Goal: Information Seeking & Learning: Learn about a topic

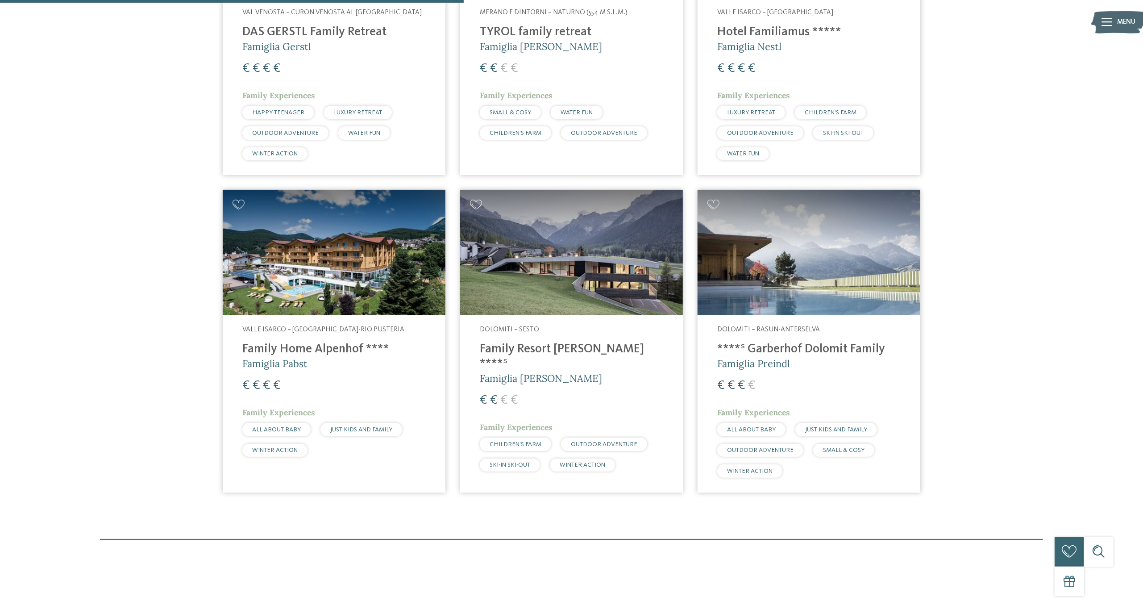
scroll to position [305, 0]
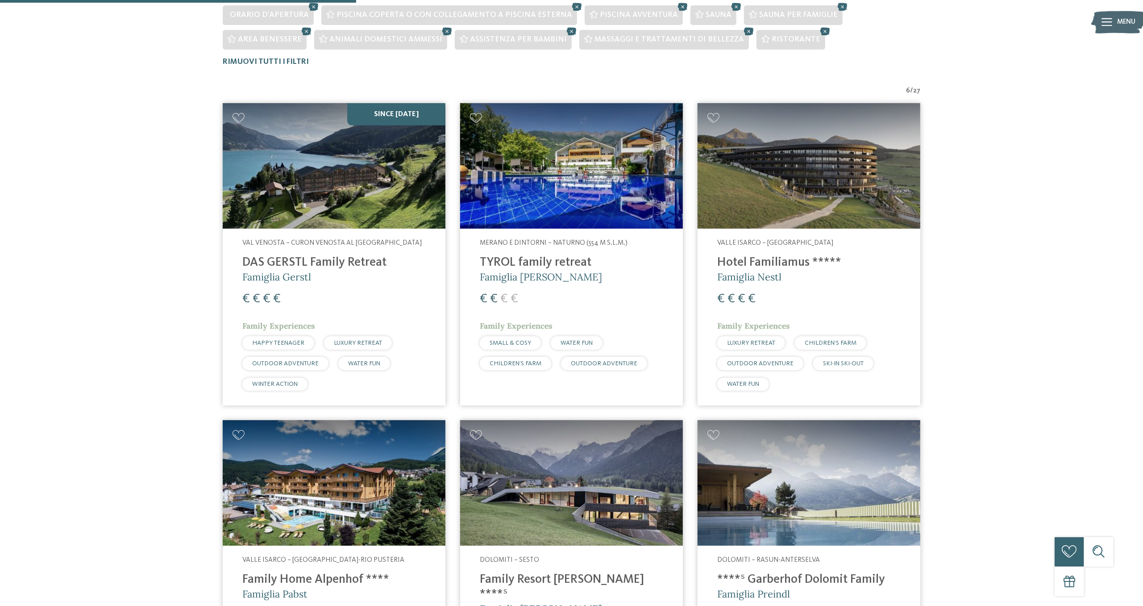
click at [831, 175] on img at bounding box center [809, 165] width 223 height 125
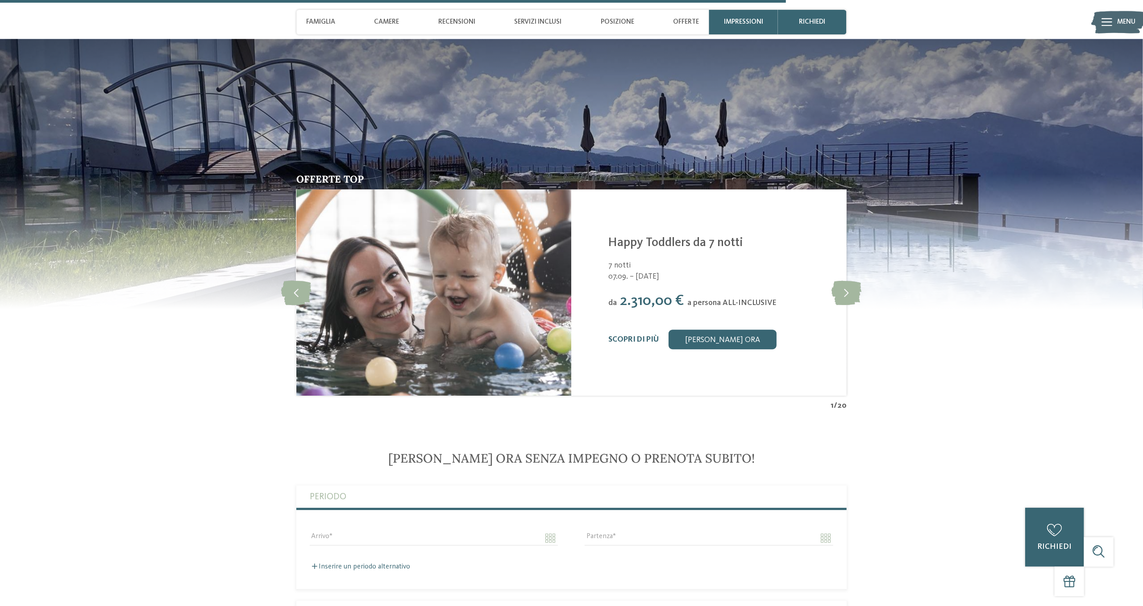
scroll to position [2257, 0]
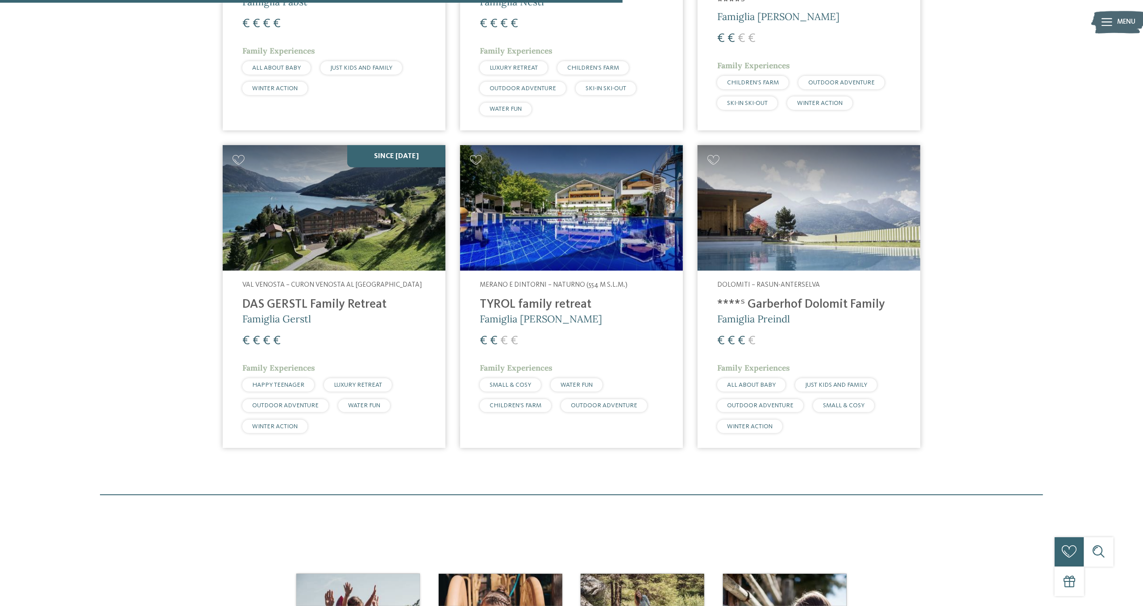
scroll to position [304, 0]
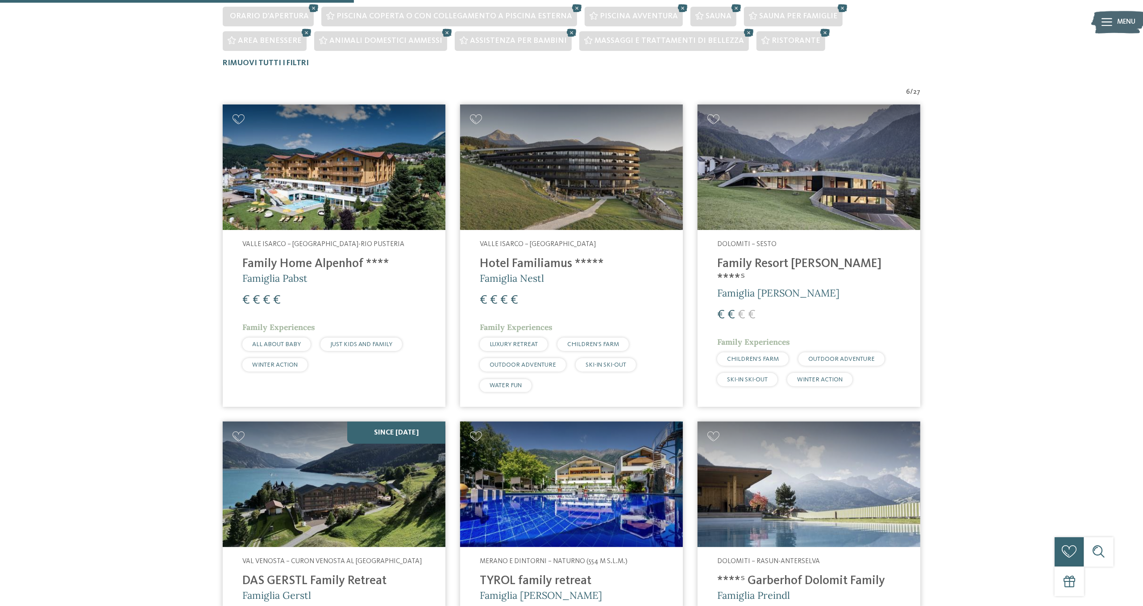
click at [365, 167] on img at bounding box center [334, 166] width 223 height 125
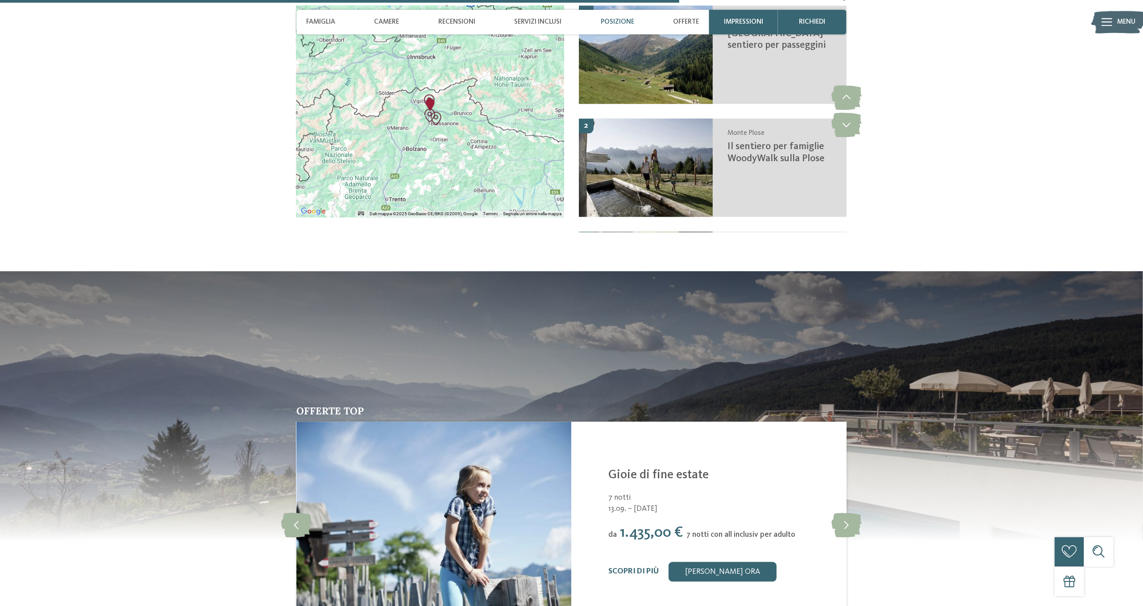
scroll to position [2027, 0]
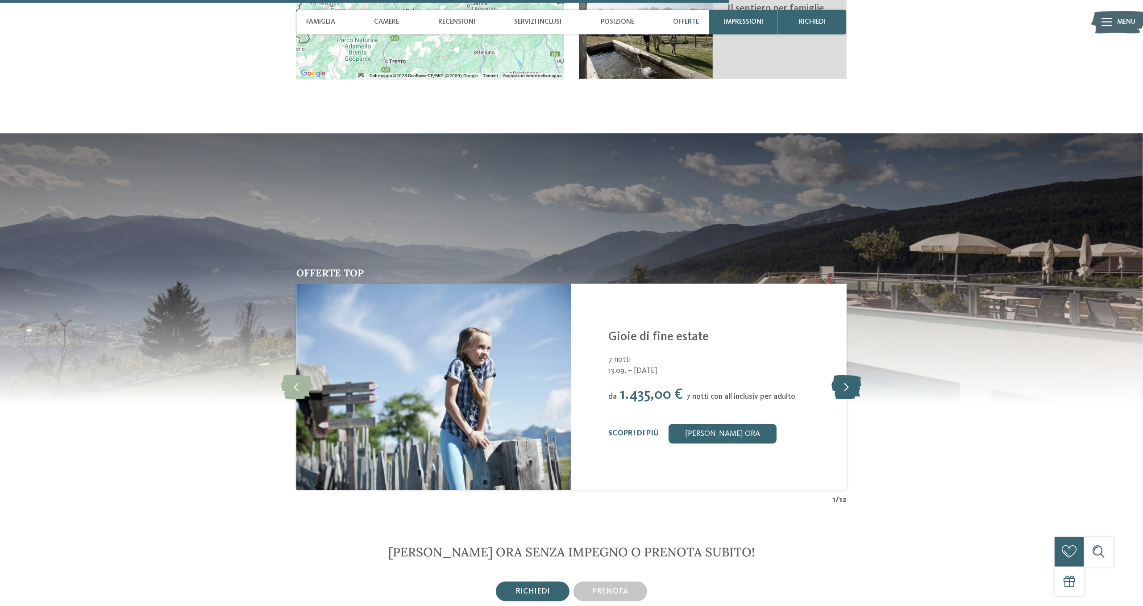
click at [846, 393] on icon at bounding box center [847, 386] width 30 height 25
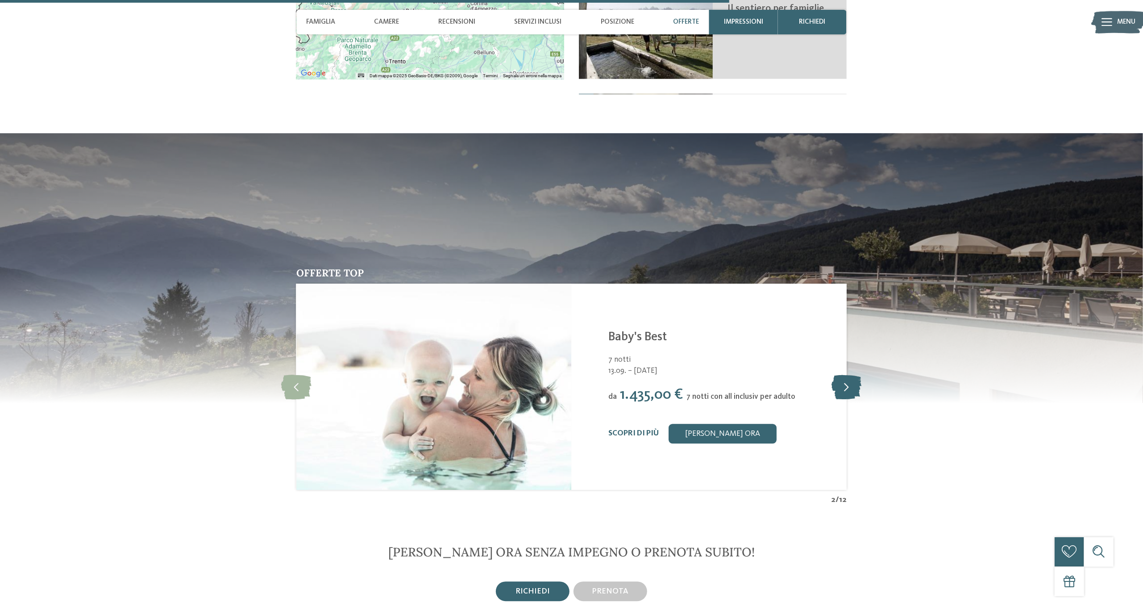
click at [844, 391] on icon at bounding box center [847, 386] width 30 height 25
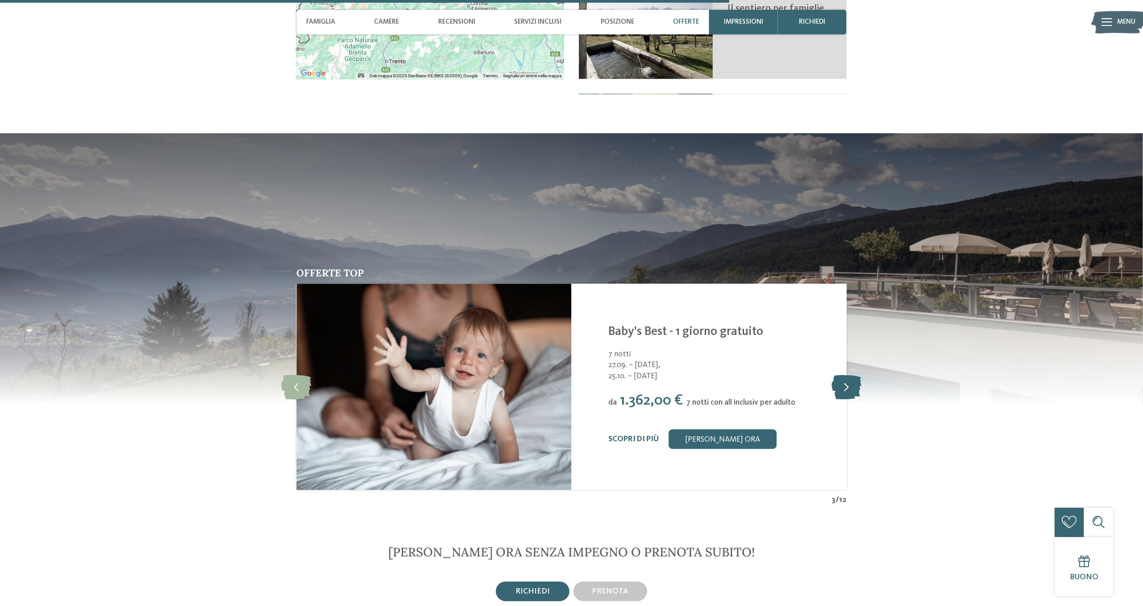
click at [853, 391] on icon at bounding box center [847, 386] width 30 height 25
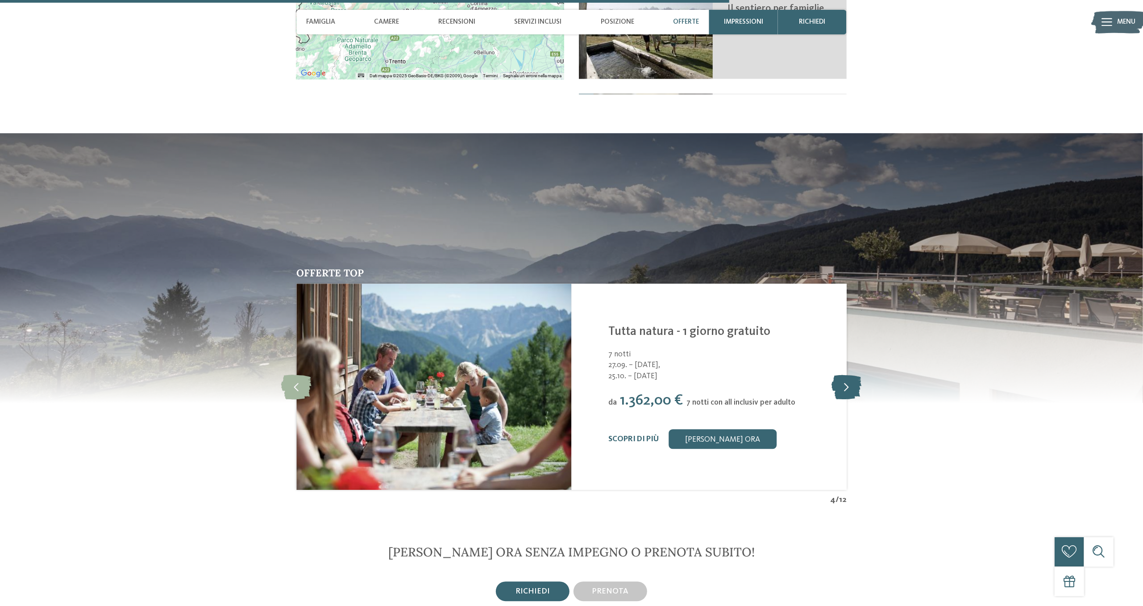
click at [846, 388] on icon at bounding box center [847, 386] width 30 height 25
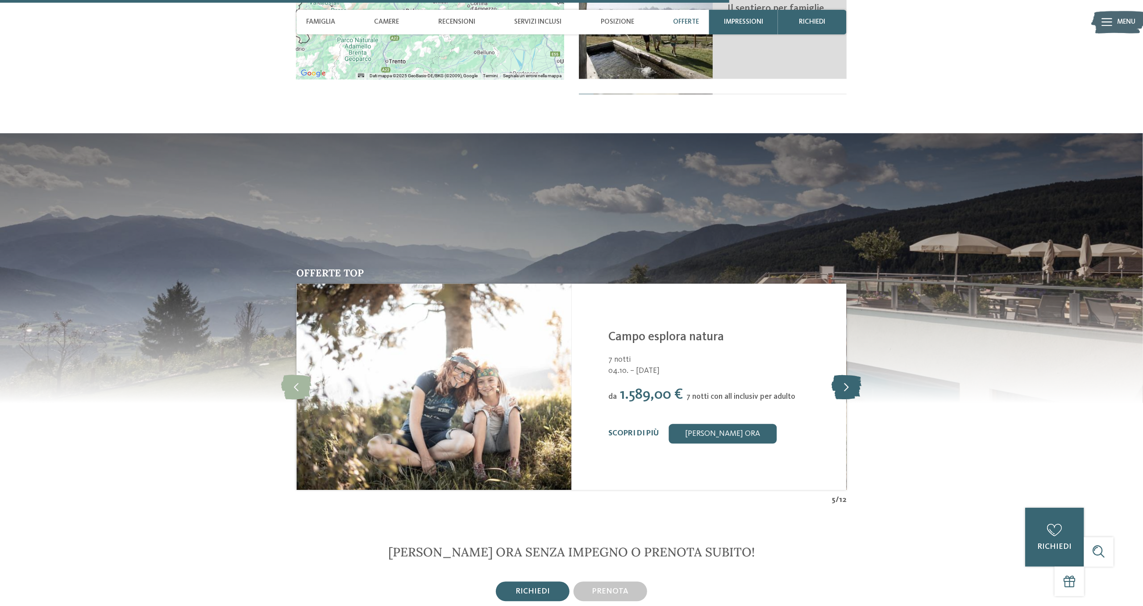
click at [853, 394] on icon at bounding box center [847, 386] width 30 height 25
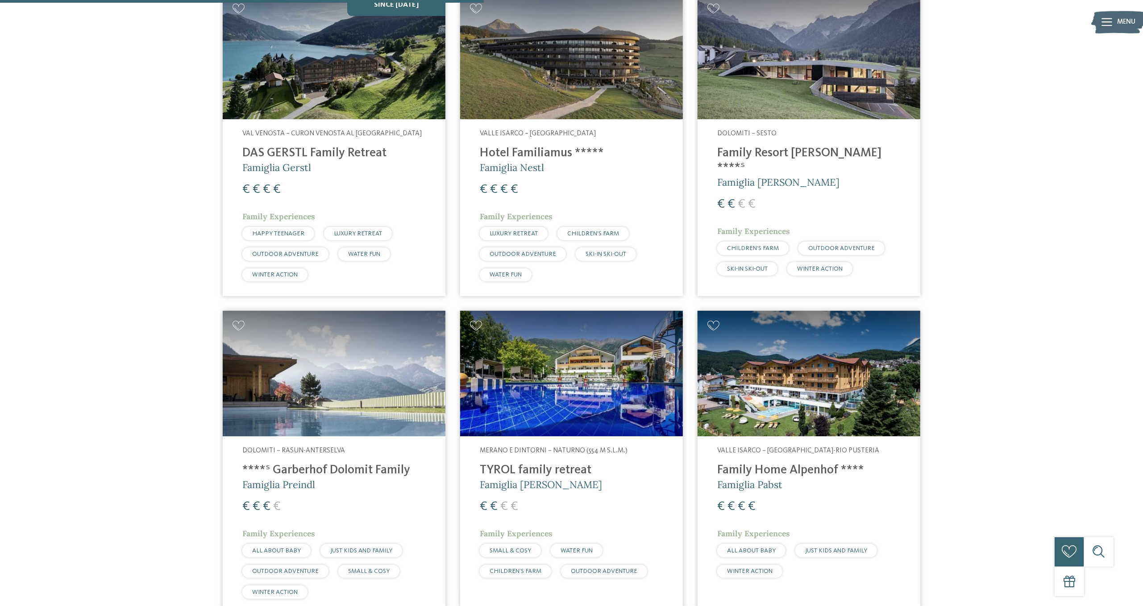
scroll to position [276, 0]
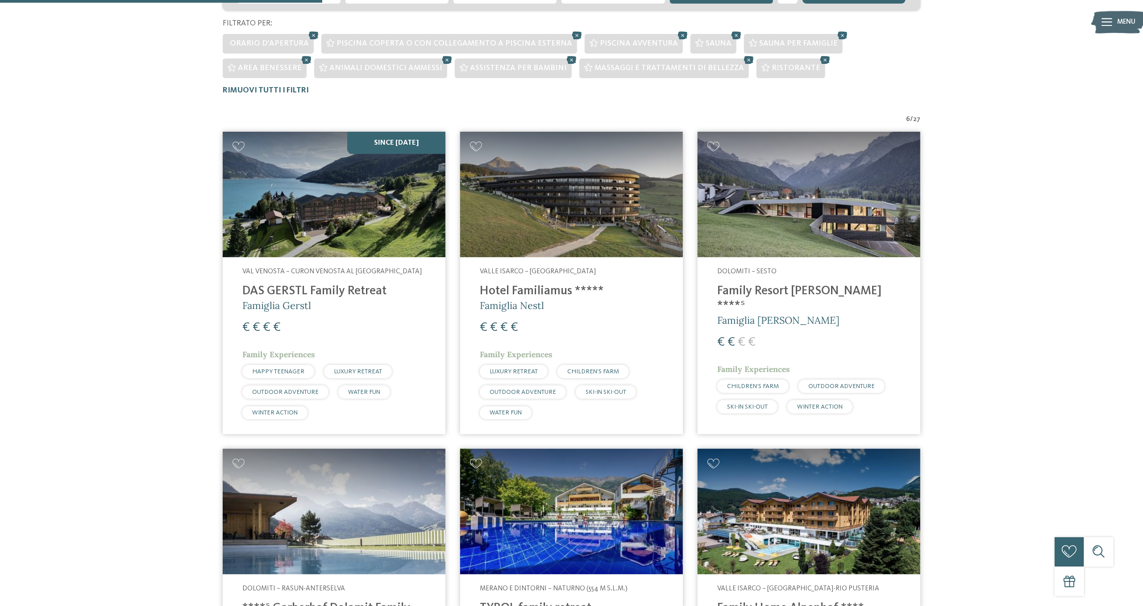
click at [370, 199] on img at bounding box center [334, 194] width 223 height 125
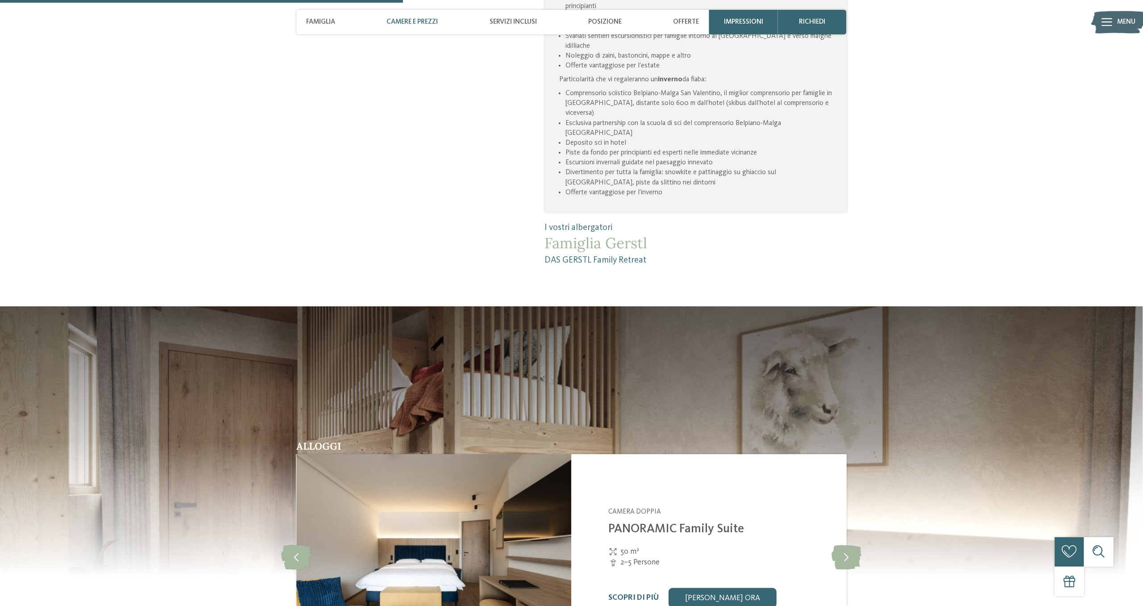
scroll to position [1105, 0]
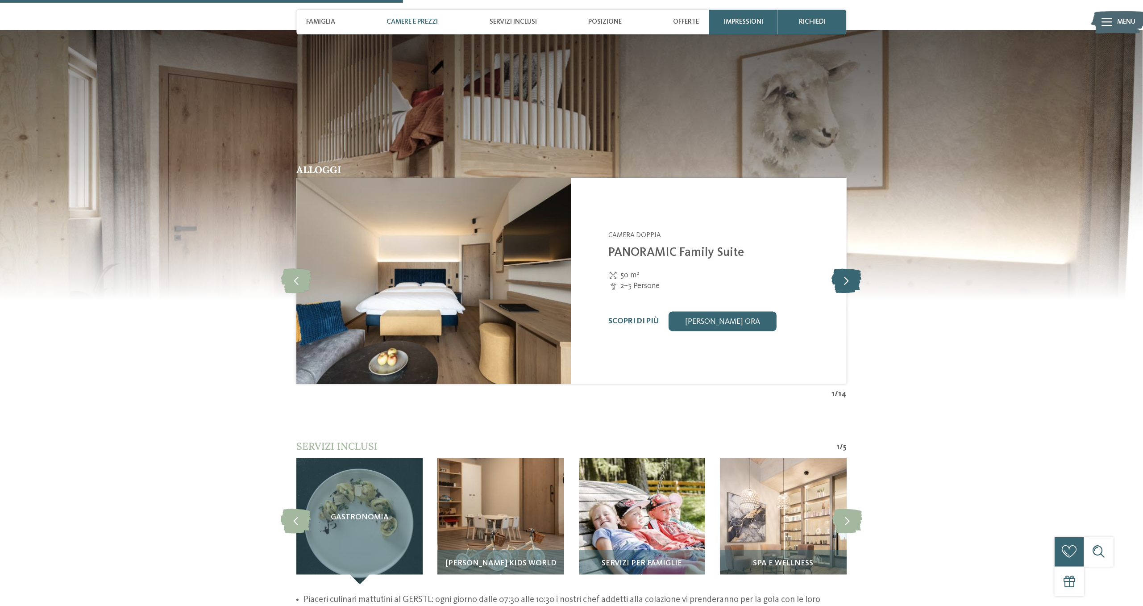
click at [853, 273] on icon at bounding box center [847, 281] width 30 height 25
click at [848, 279] on icon at bounding box center [847, 281] width 30 height 25
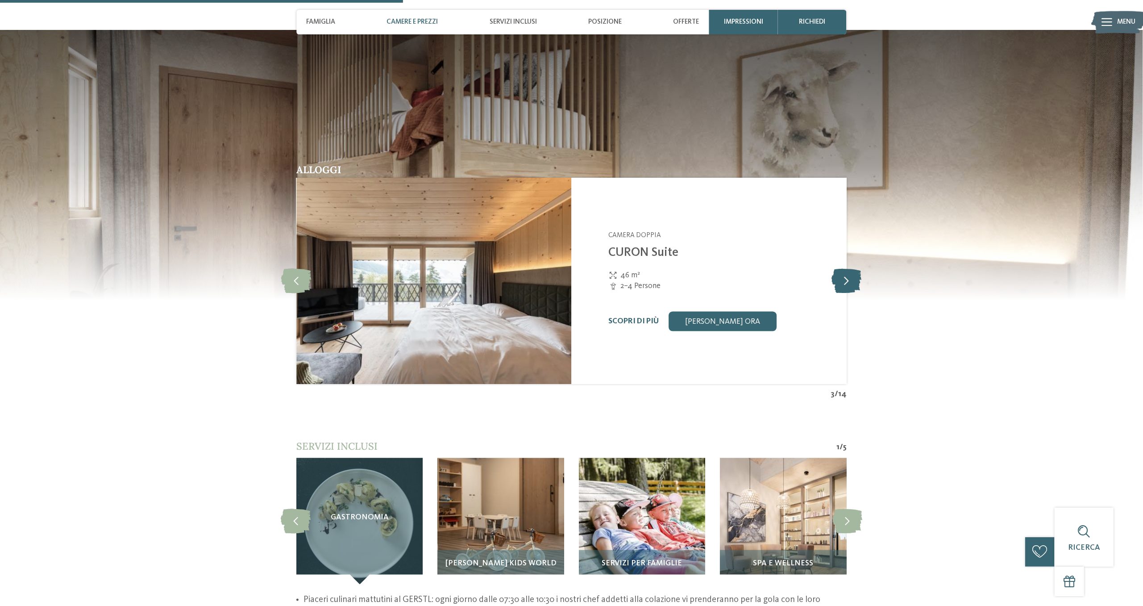
click at [848, 279] on icon at bounding box center [847, 281] width 30 height 25
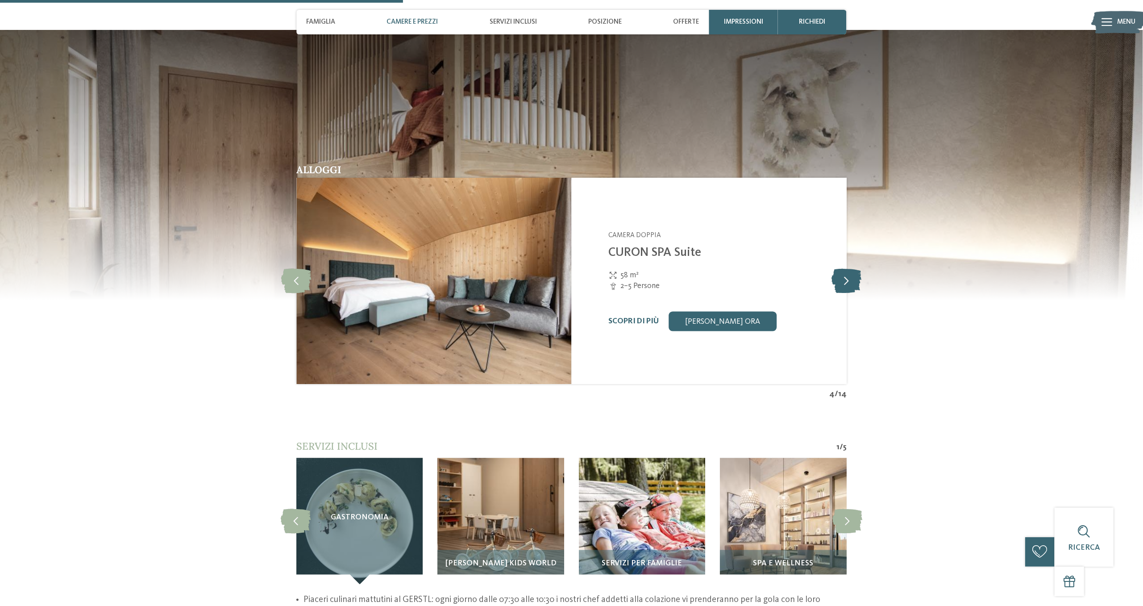
click at [848, 279] on icon at bounding box center [847, 281] width 30 height 25
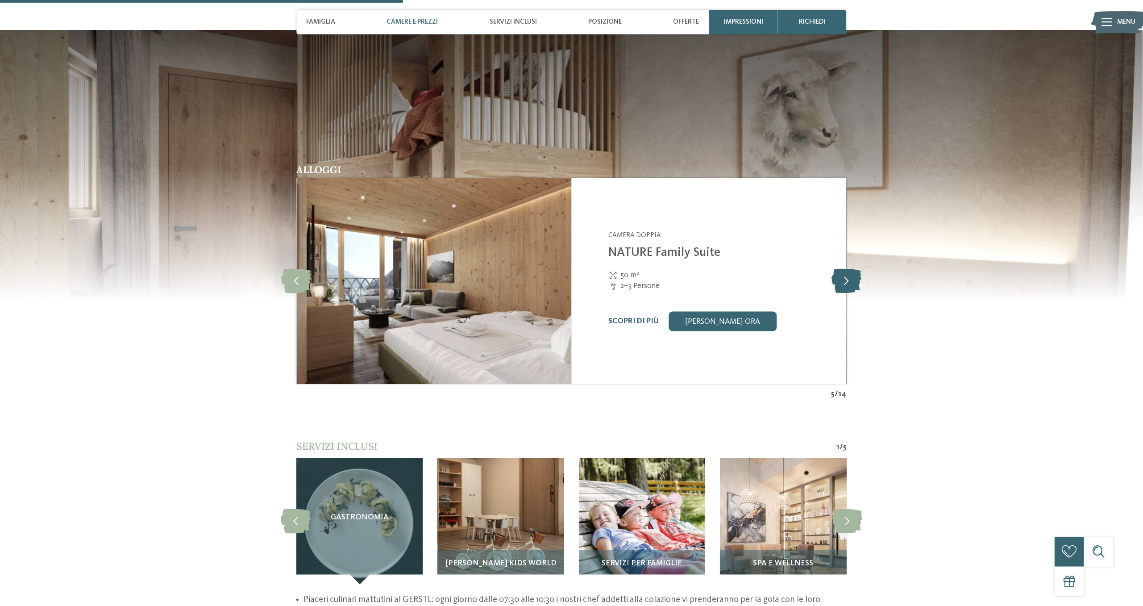
click at [855, 274] on icon at bounding box center [847, 281] width 30 height 25
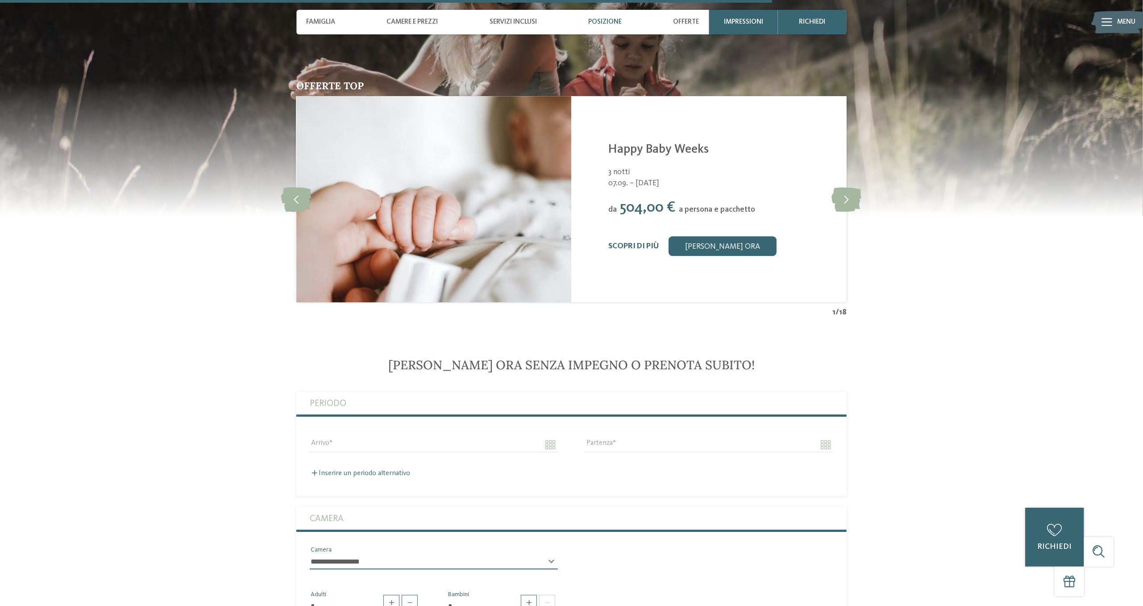
scroll to position [2073, 0]
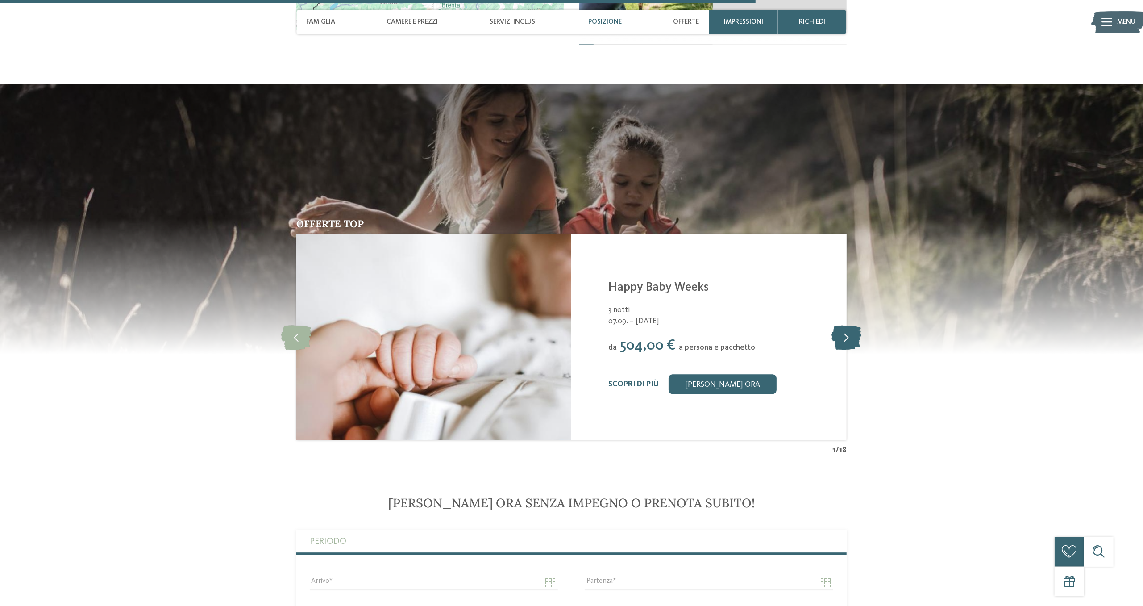
click at [848, 340] on icon at bounding box center [847, 337] width 30 height 25
click at [843, 339] on icon at bounding box center [847, 337] width 30 height 25
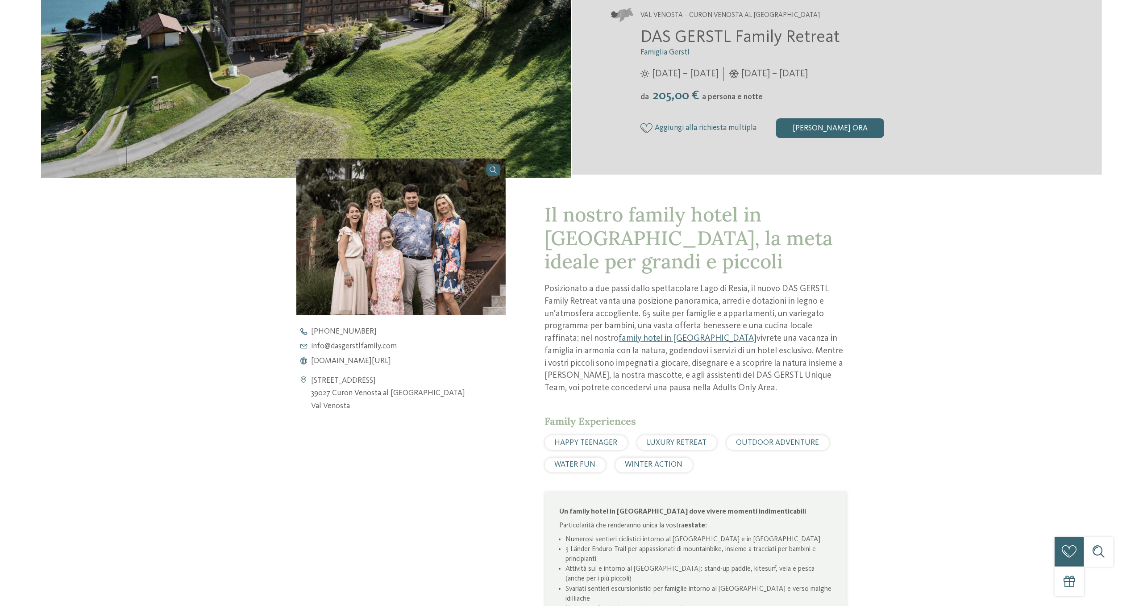
scroll to position [0, 0]
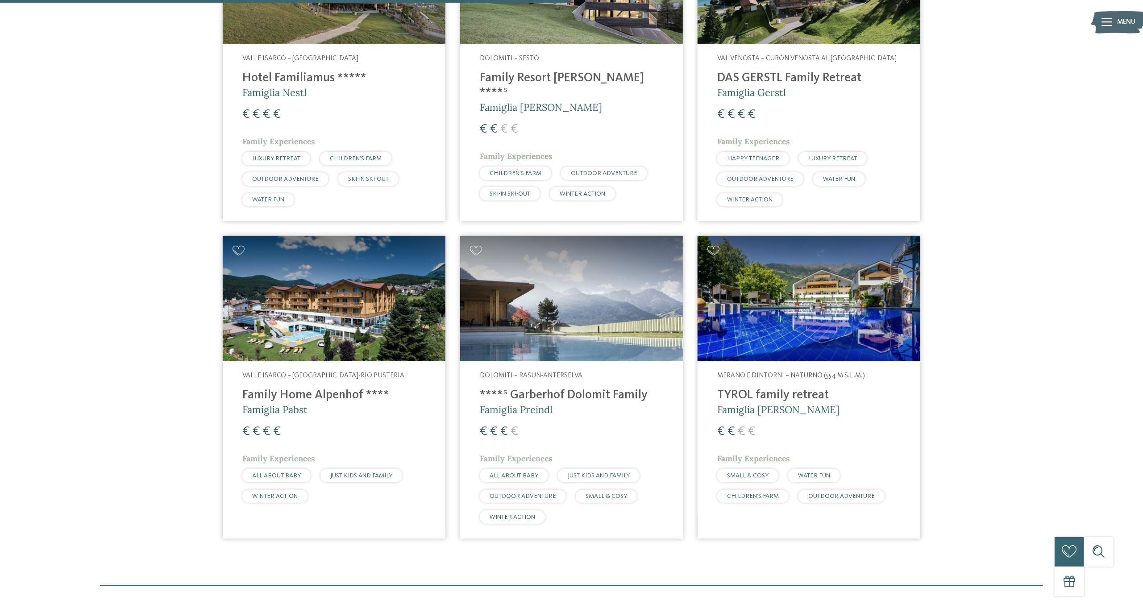
scroll to position [305, 0]
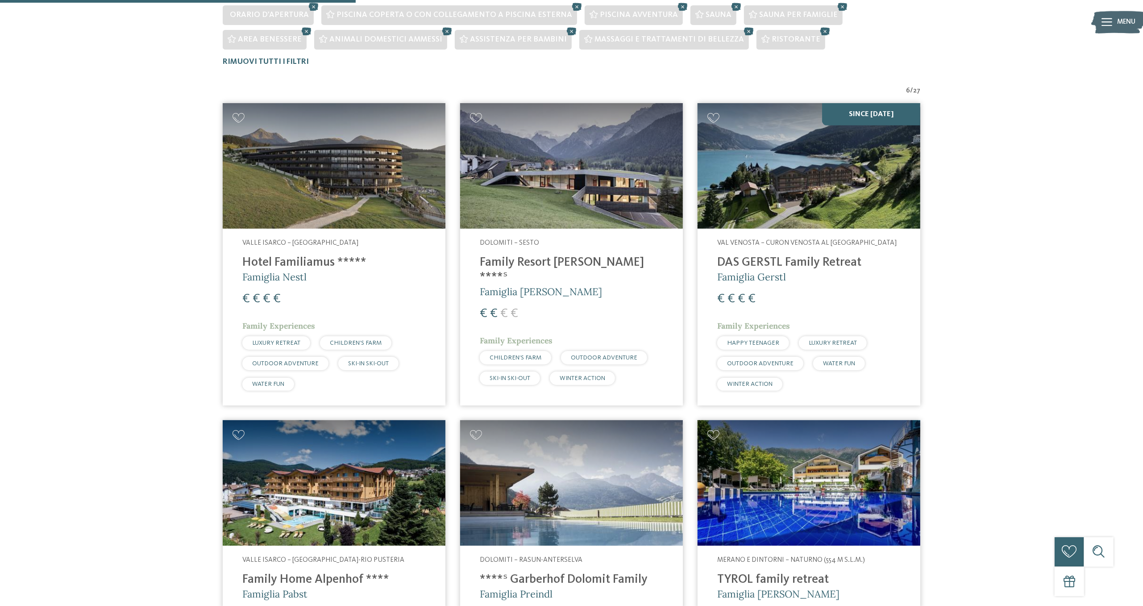
click at [808, 195] on img at bounding box center [809, 165] width 223 height 125
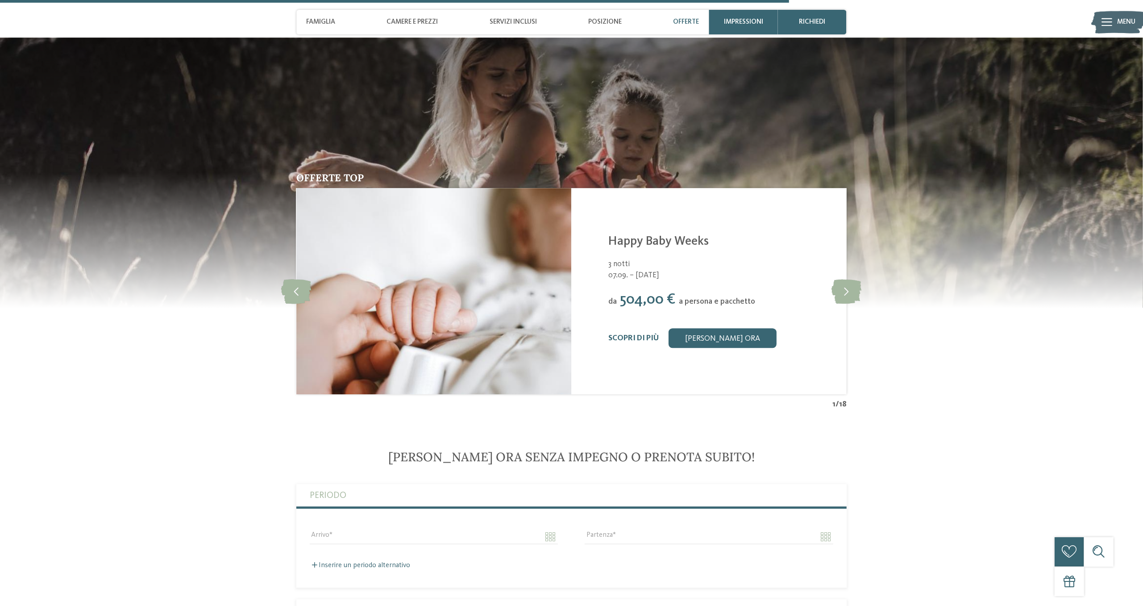
scroll to position [2165, 0]
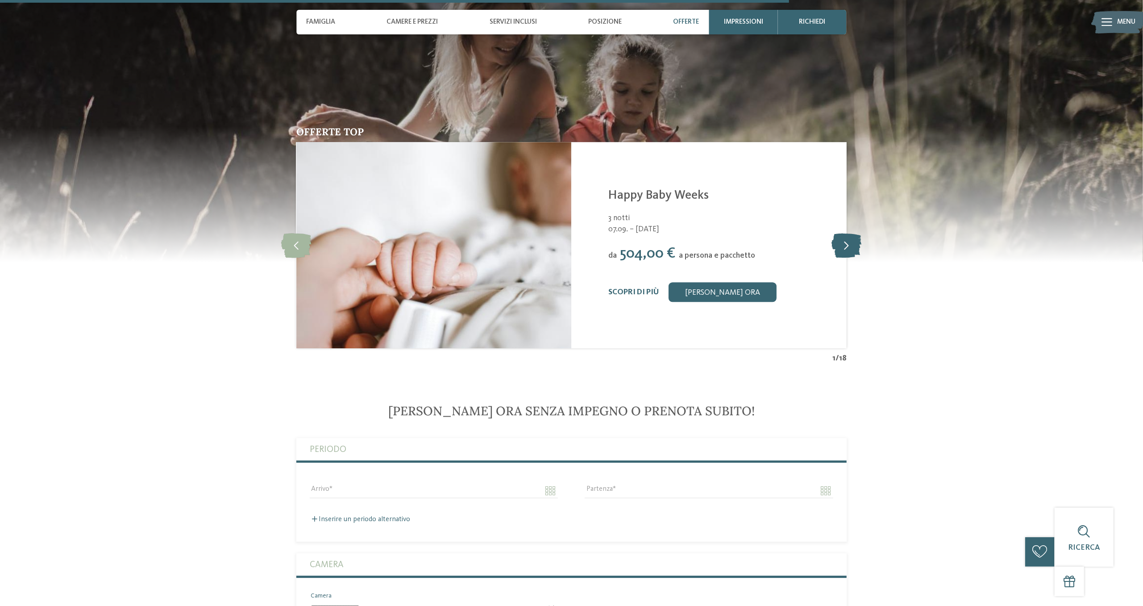
click at [845, 238] on icon at bounding box center [847, 245] width 30 height 25
click at [843, 247] on icon at bounding box center [847, 245] width 30 height 25
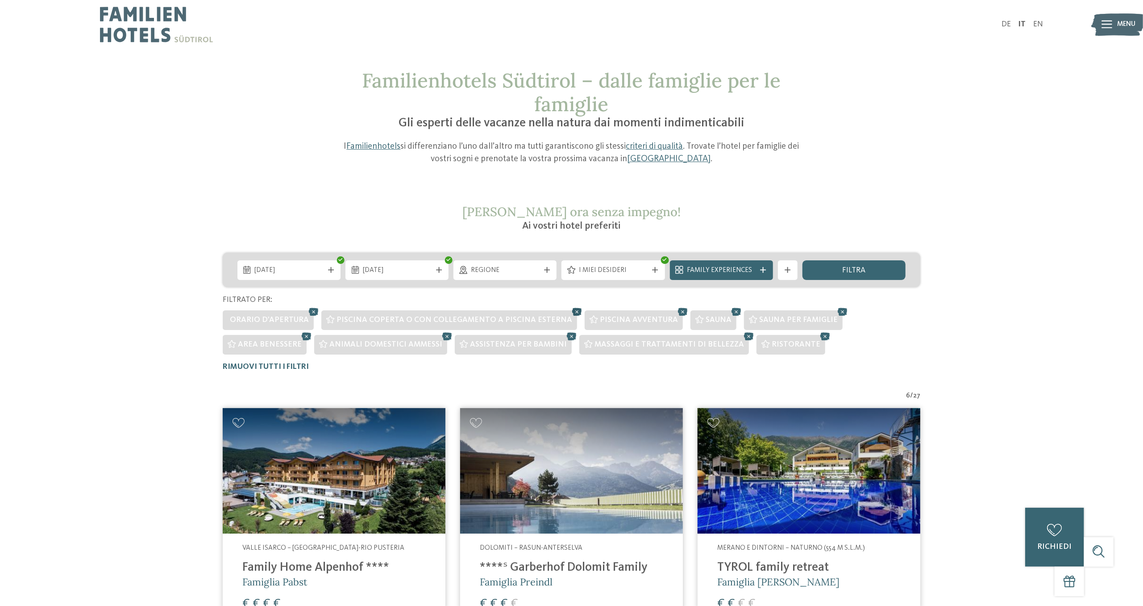
click at [570, 312] on icon at bounding box center [577, 311] width 15 height 13
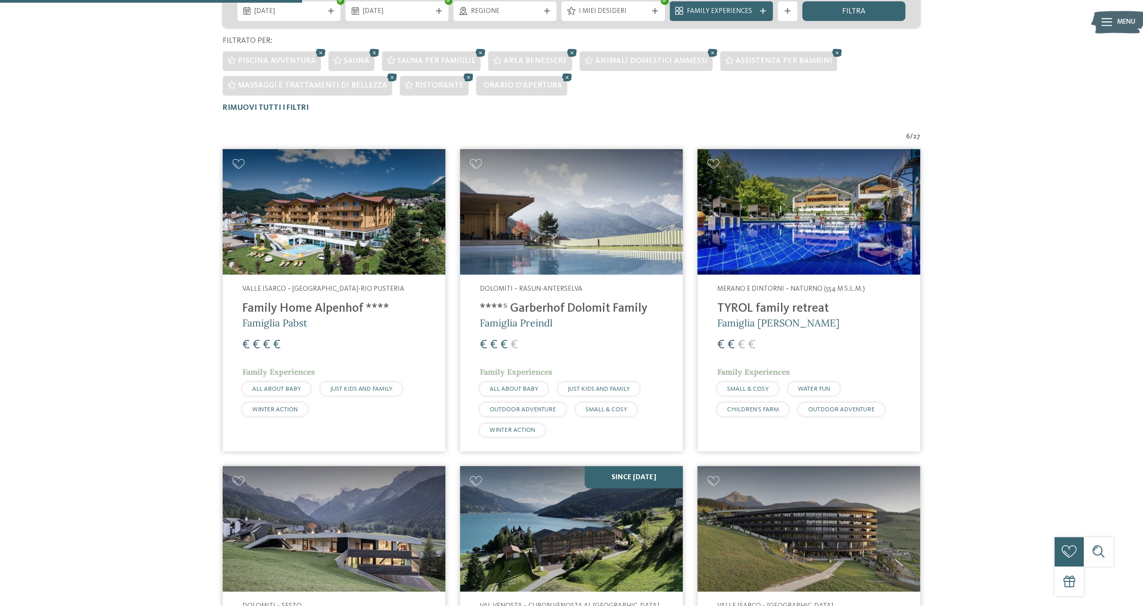
scroll to position [121, 0]
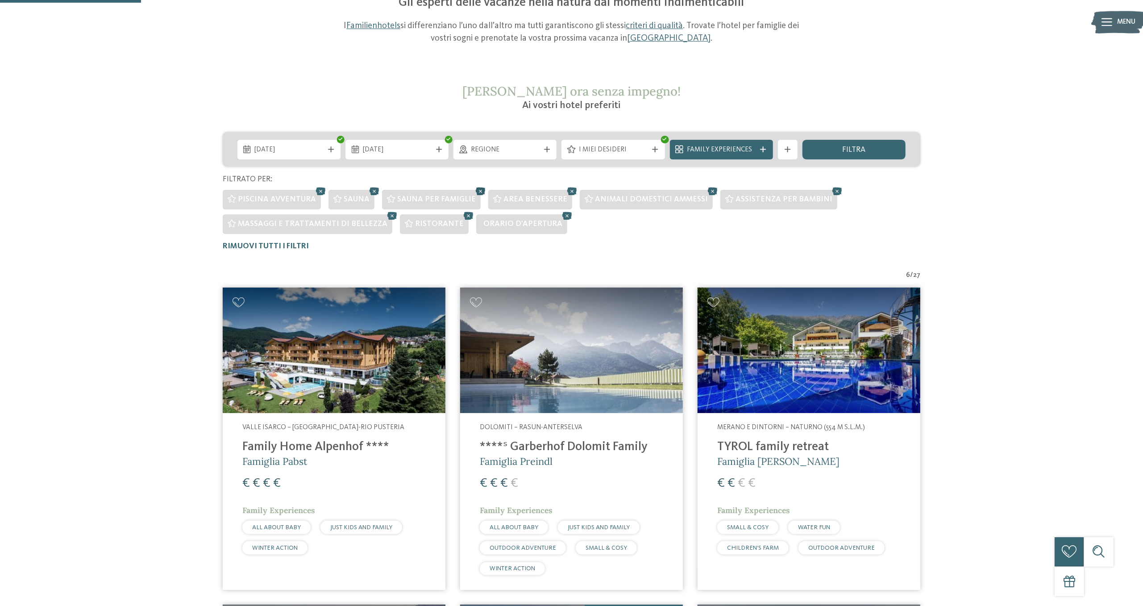
click at [474, 192] on icon at bounding box center [481, 191] width 15 height 13
click at [600, 192] on icon at bounding box center [607, 191] width 15 height 13
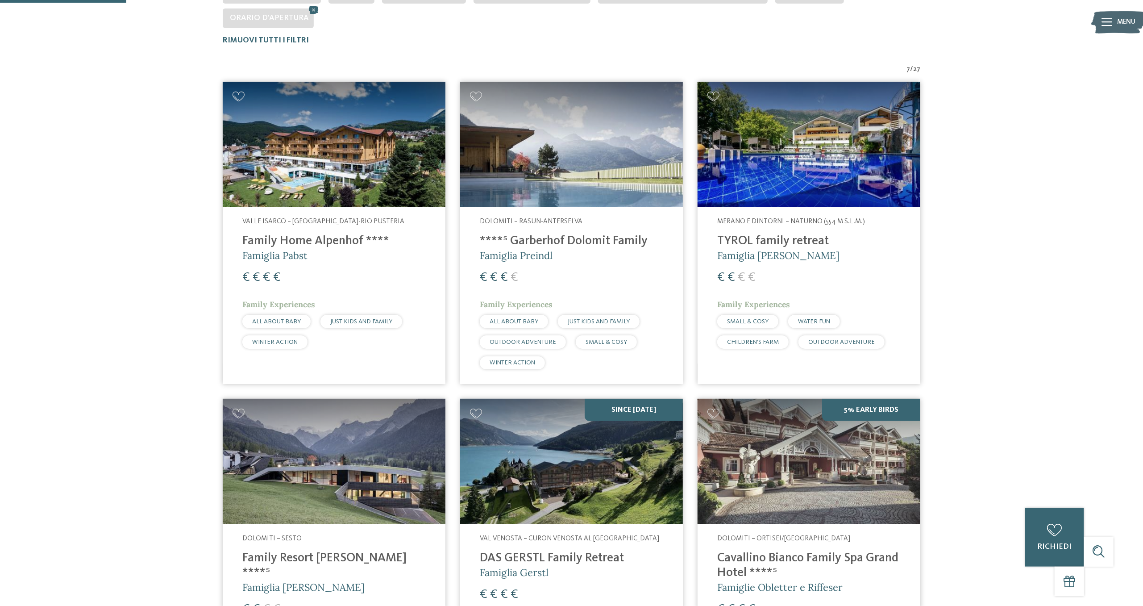
scroll to position [142, 0]
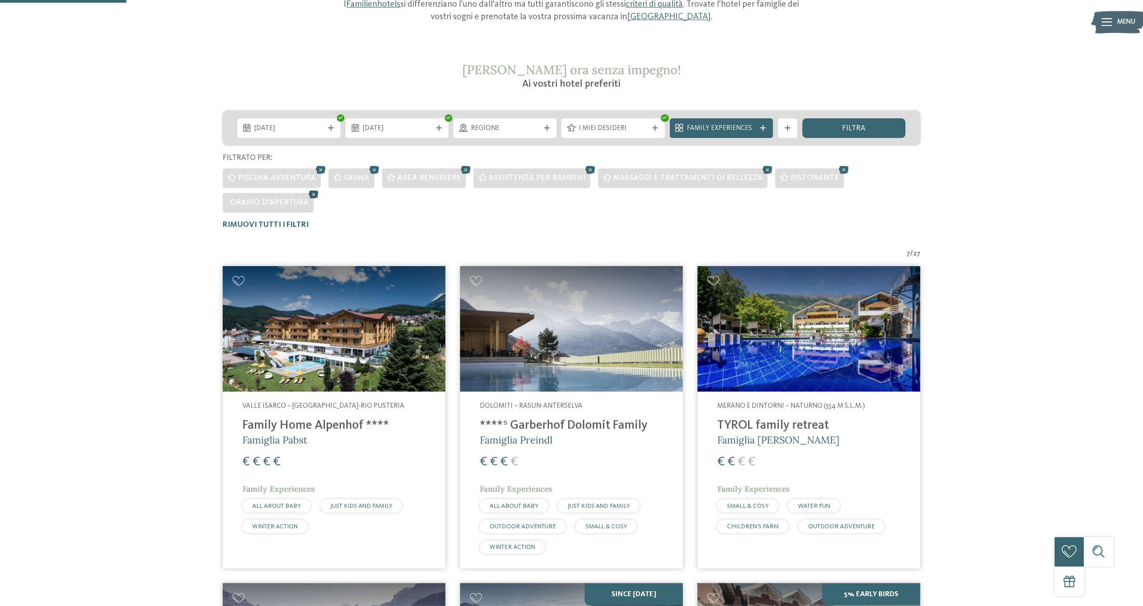
click at [321, 188] on icon at bounding box center [314, 194] width 15 height 13
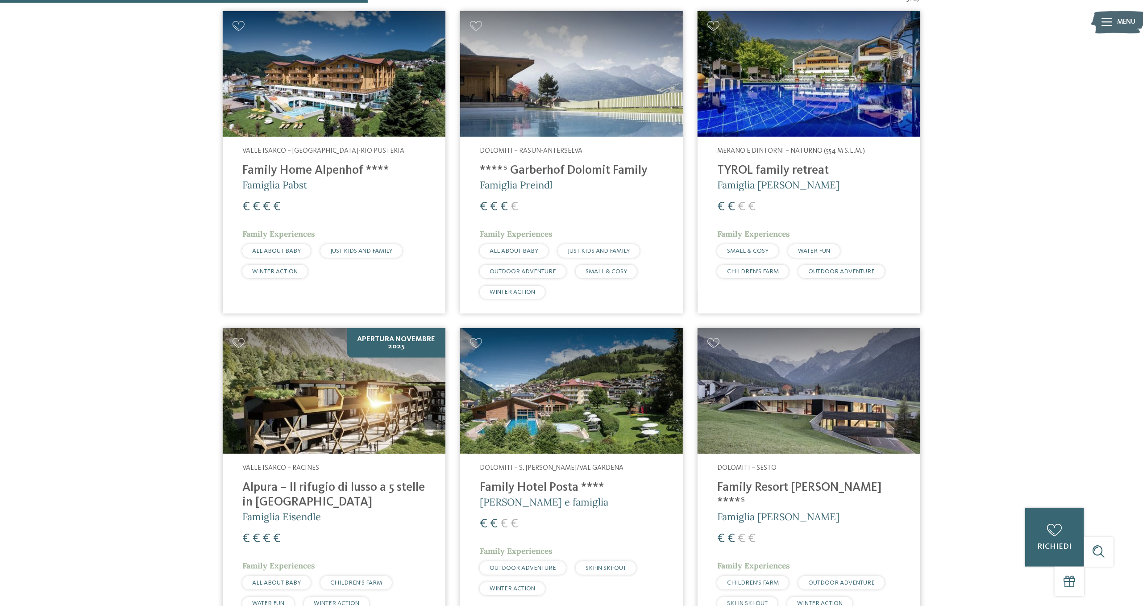
scroll to position [419, 0]
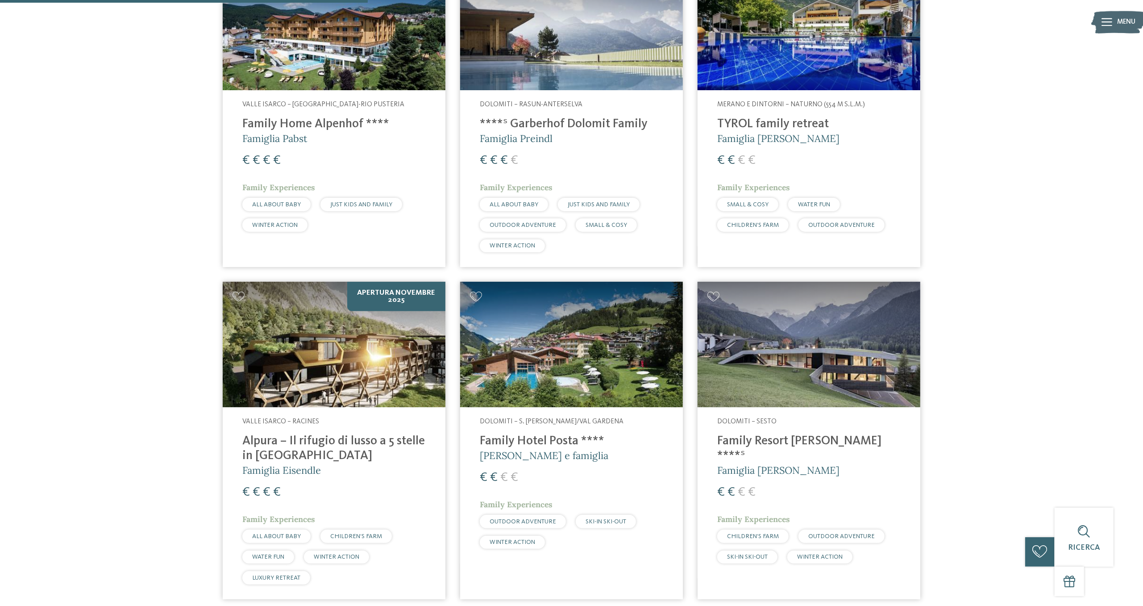
click at [583, 346] on img at bounding box center [571, 344] width 223 height 125
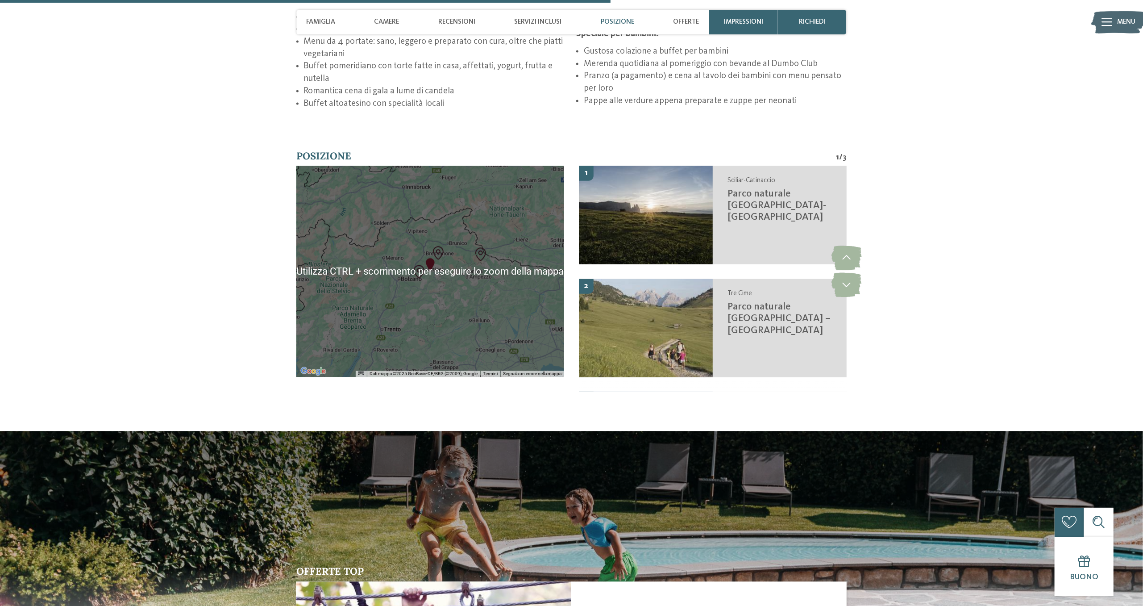
scroll to position [1889, 0]
